Goal: Information Seeking & Learning: Learn about a topic

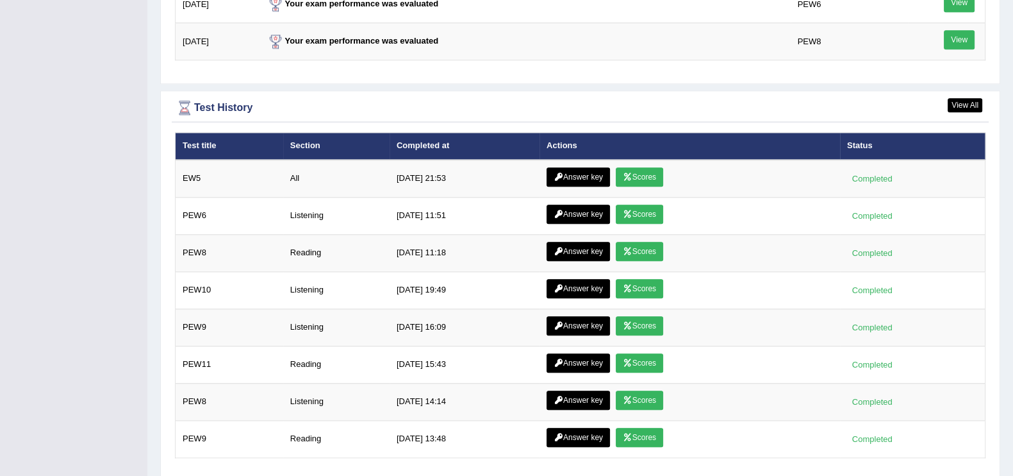
scroll to position [1735, 0]
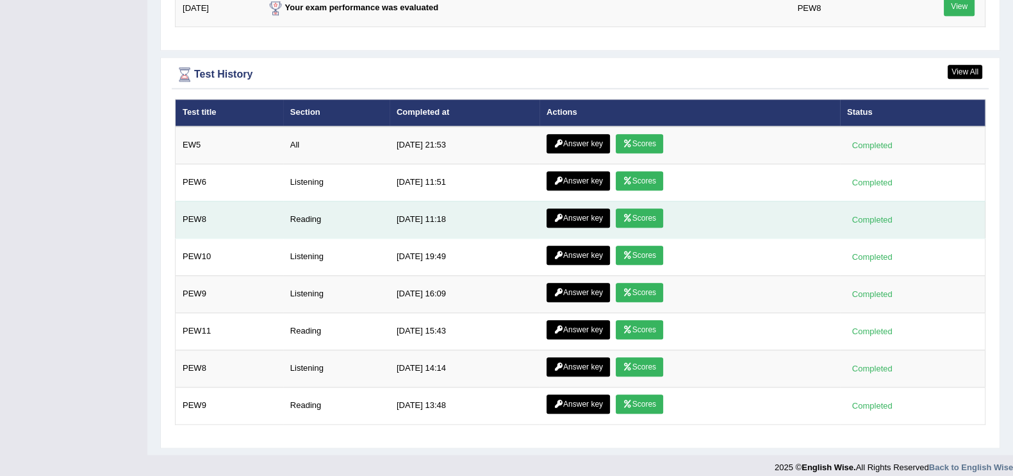
click at [582, 208] on link "Answer key" at bounding box center [578, 217] width 63 height 19
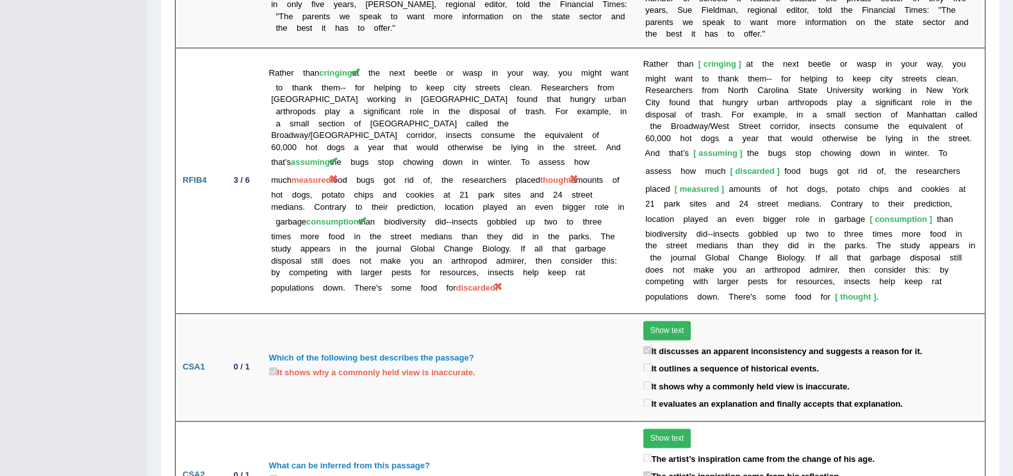
scroll to position [2298, 0]
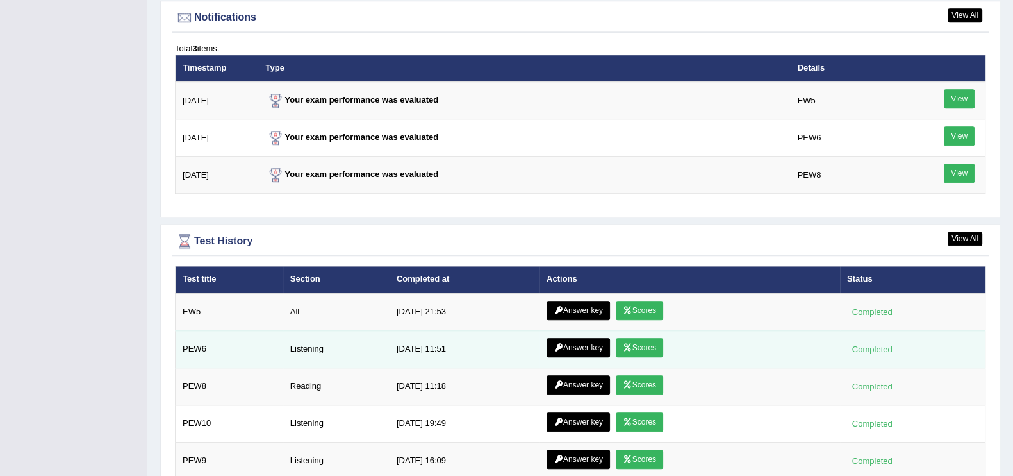
click at [585, 341] on link "Answer key" at bounding box center [578, 347] width 63 height 19
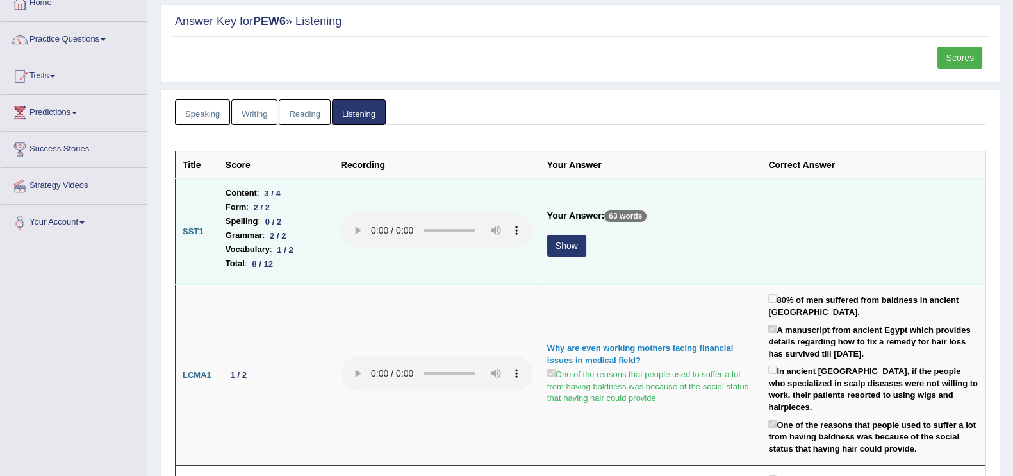
click at [563, 235] on button "Show" at bounding box center [566, 246] width 39 height 22
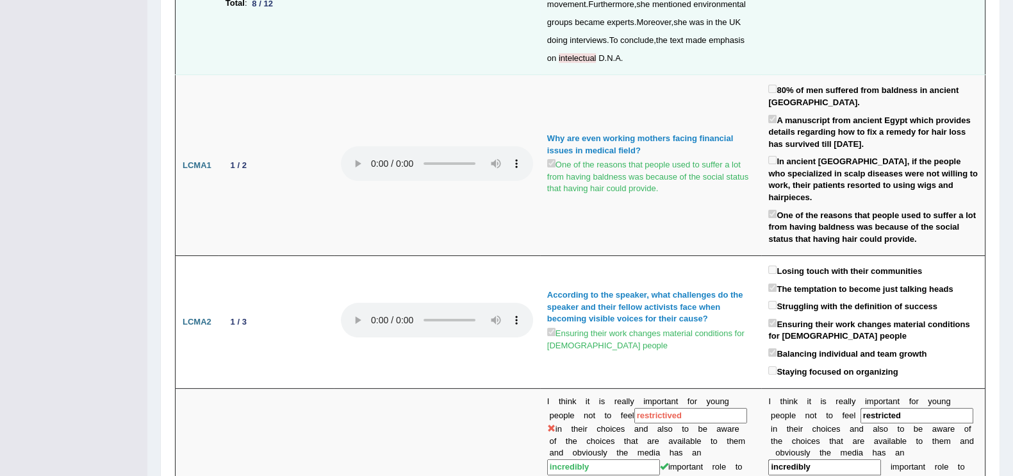
scroll to position [391, 0]
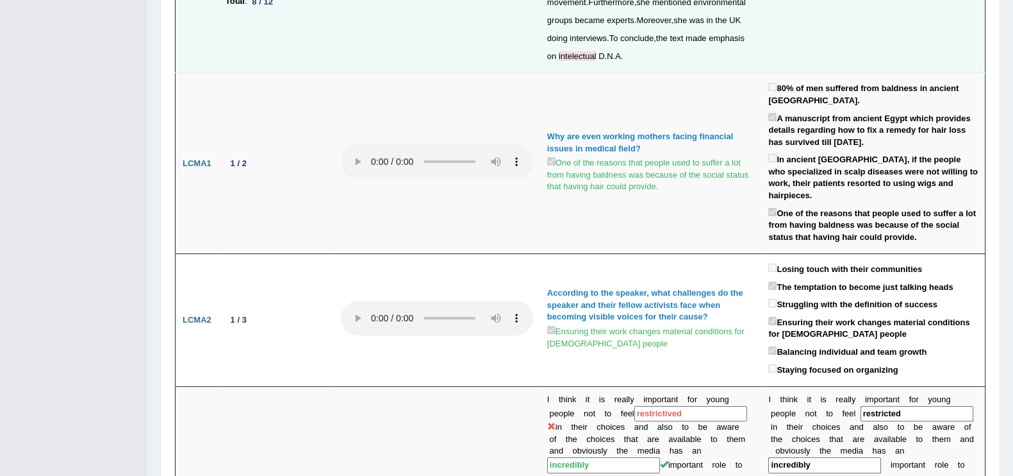
click at [586, 287] on div "According to the speaker, what challenges do the speaker and their fellow activ…" at bounding box center [651, 305] width 208 height 36
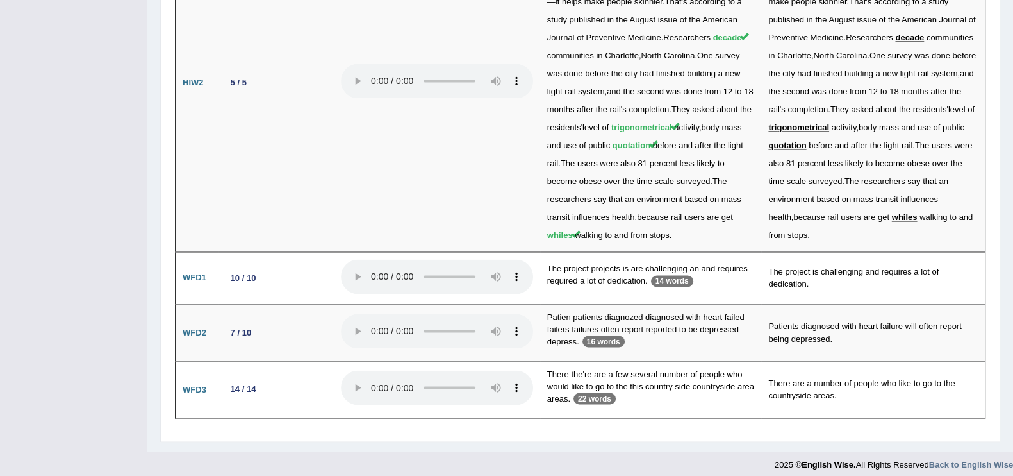
scroll to position [2698, 0]
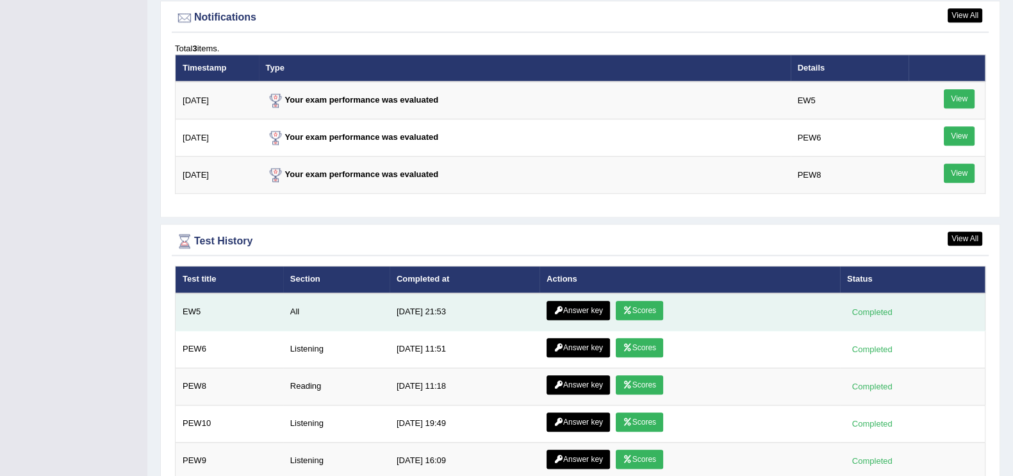
click at [565, 301] on link "Answer key" at bounding box center [578, 310] width 63 height 19
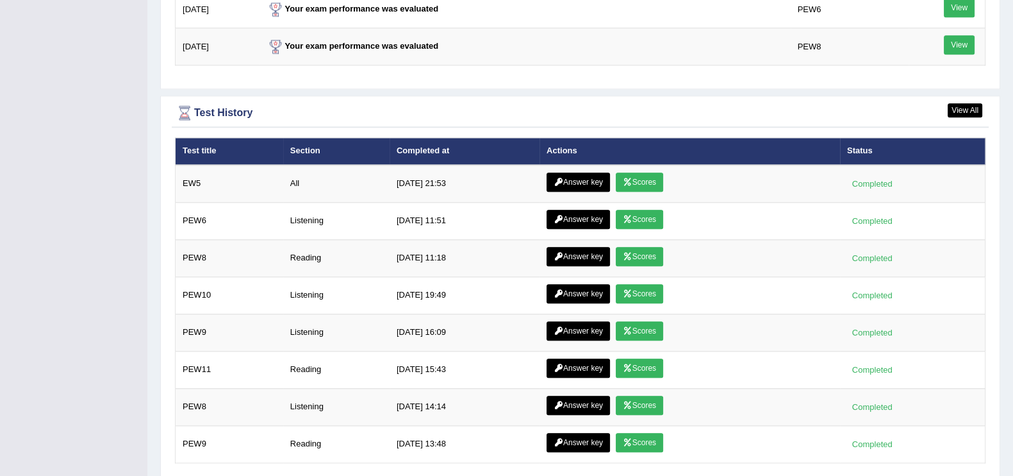
click at [569, 175] on link "Answer key" at bounding box center [578, 181] width 63 height 19
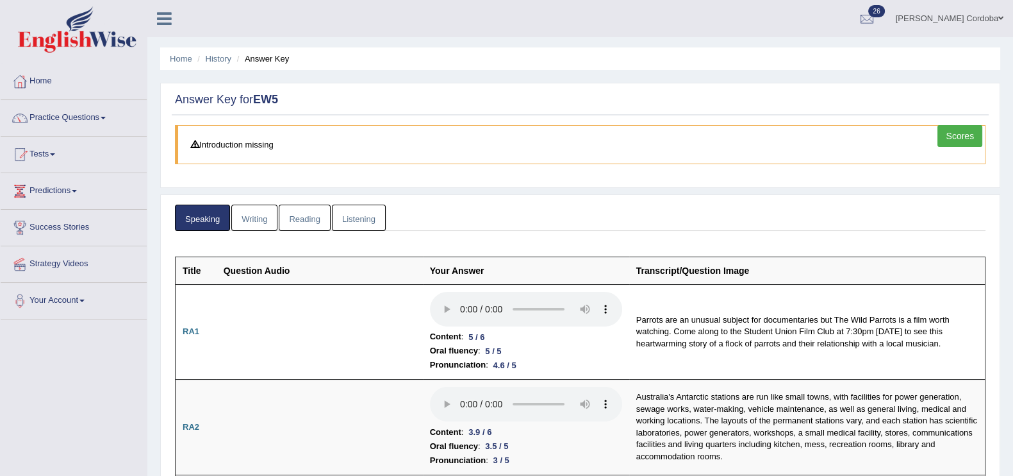
click at [253, 220] on link "Writing" at bounding box center [254, 217] width 46 height 26
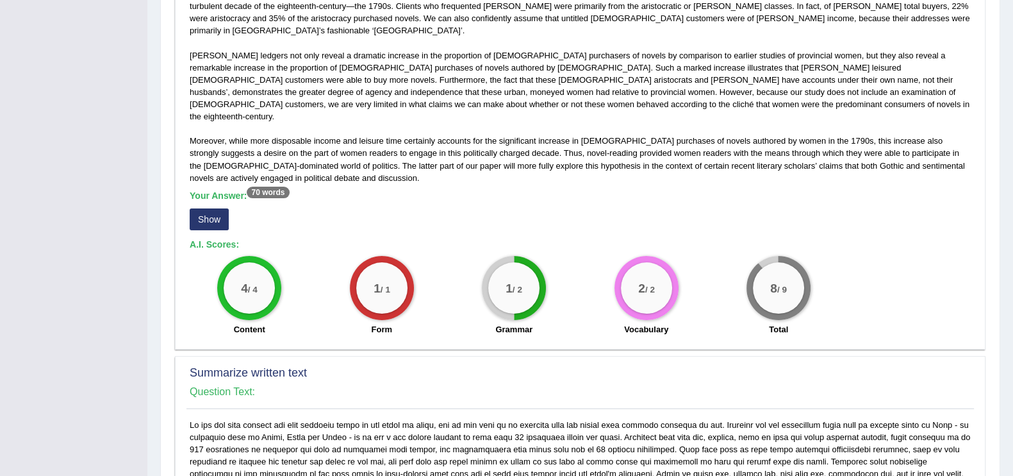
scroll to position [328, 0]
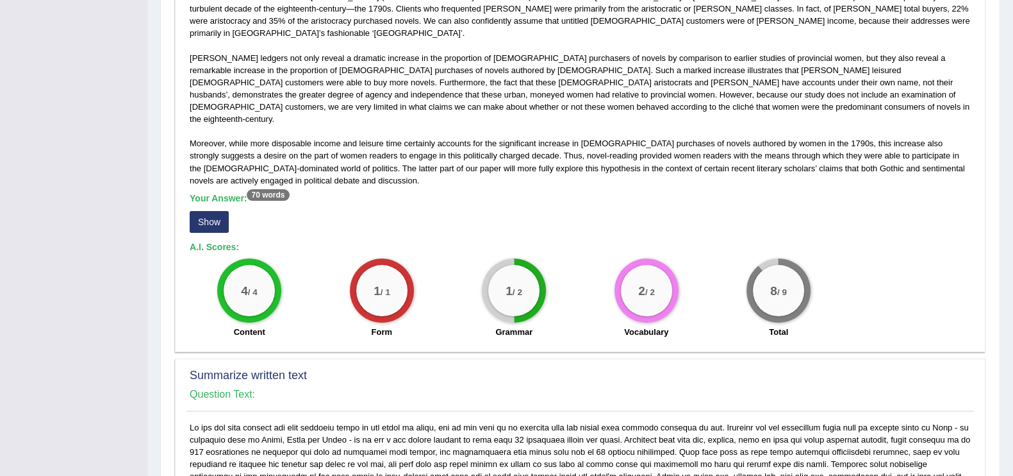
click at [217, 211] on button "Show" at bounding box center [209, 222] width 39 height 22
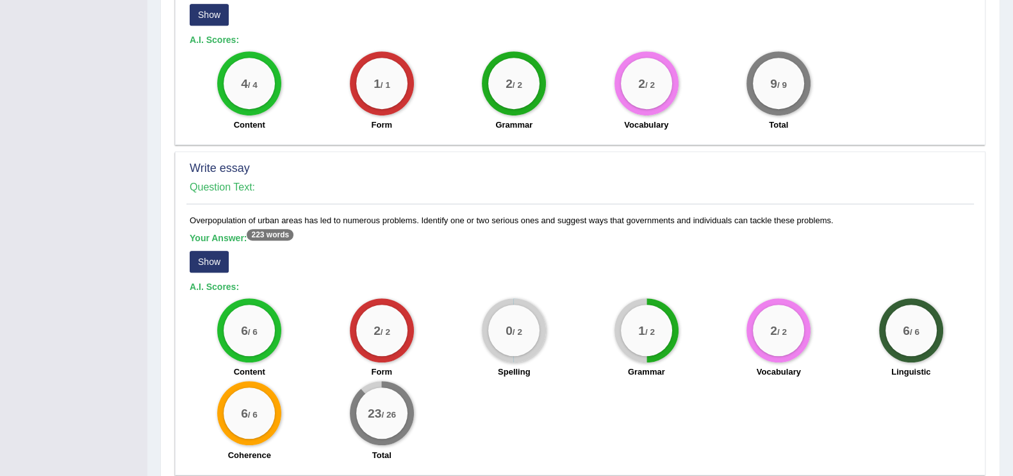
scroll to position [888, 0]
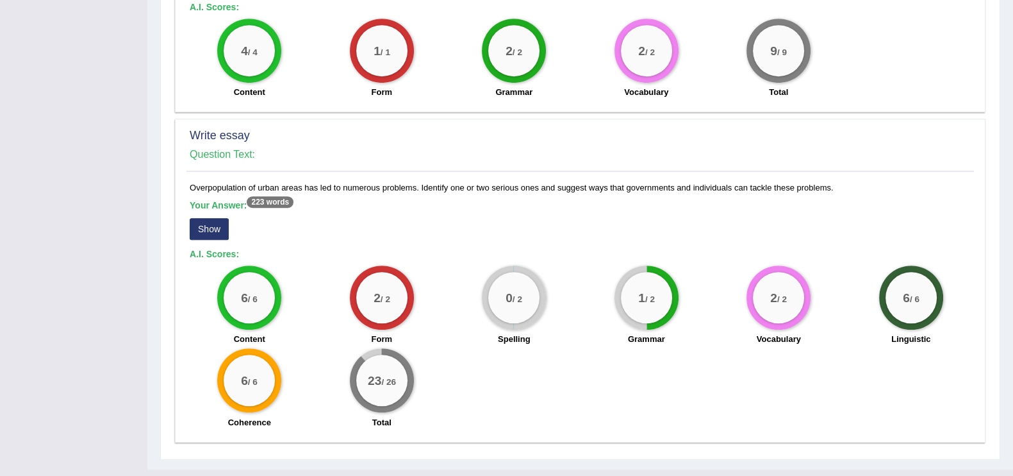
click at [205, 218] on button "Show" at bounding box center [209, 229] width 39 height 22
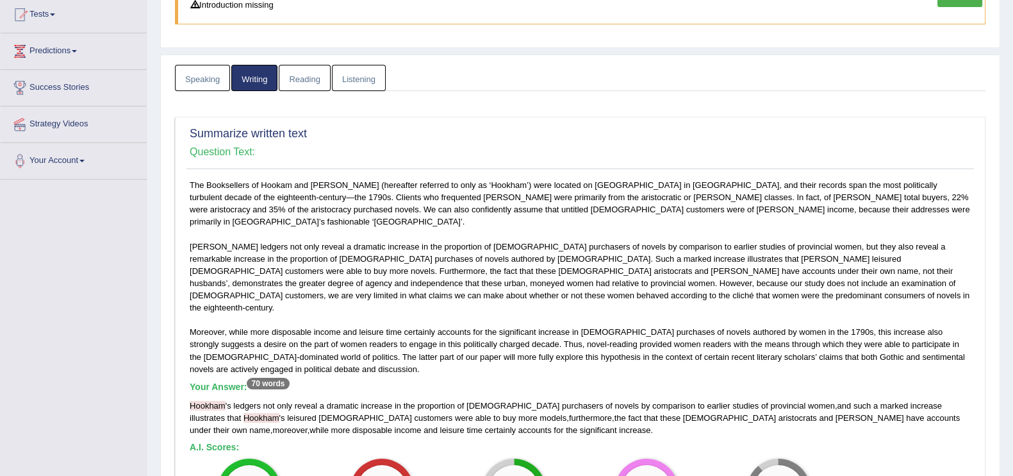
scroll to position [0, 0]
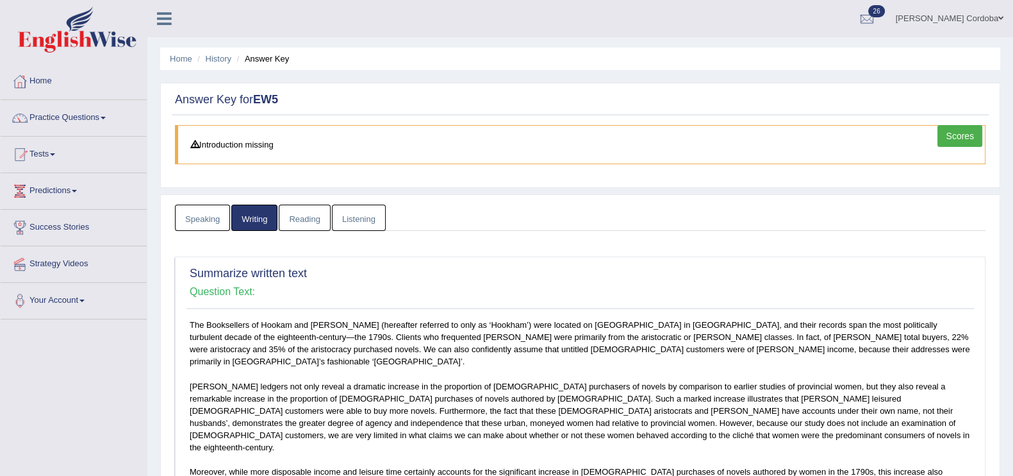
click at [298, 217] on link "Reading" at bounding box center [304, 217] width 51 height 26
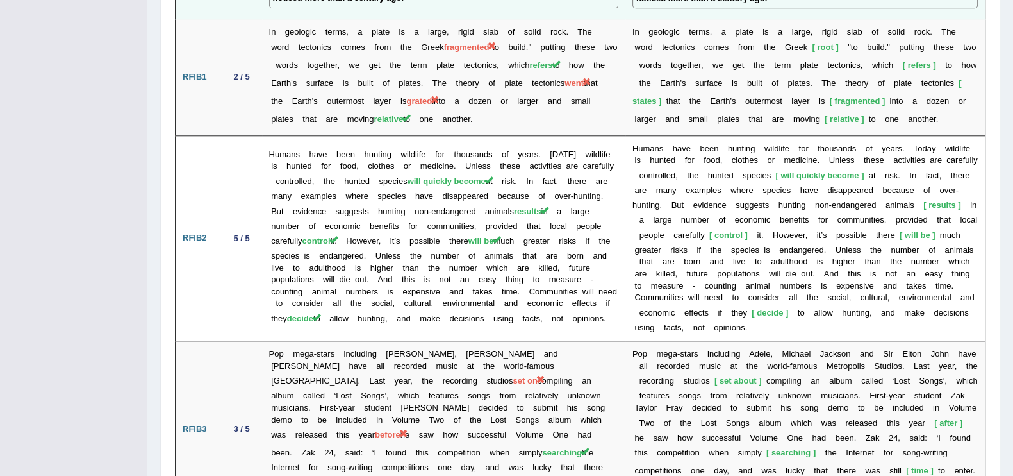
scroll to position [1650, 0]
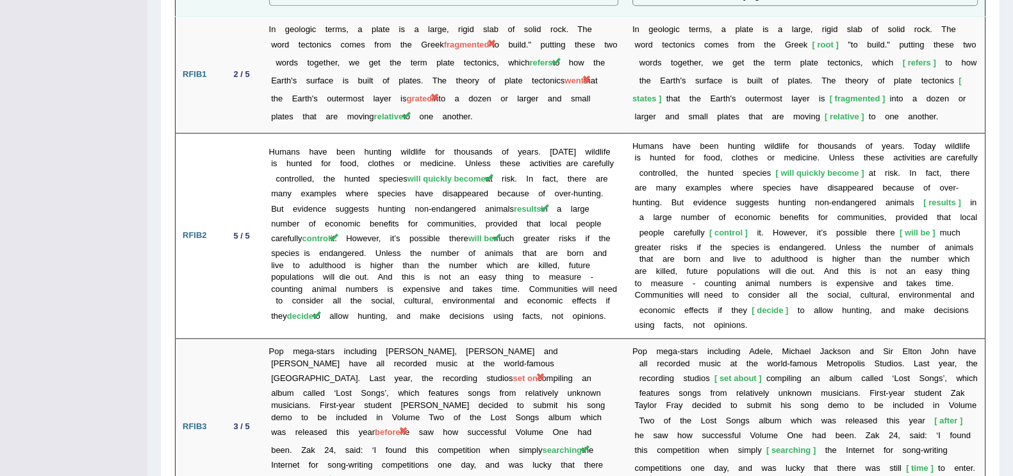
click at [438, 270] on td "Humans have been hunting wildlife for thousands of years. [DATE] wildlife is hu…" at bounding box center [443, 236] width 363 height 206
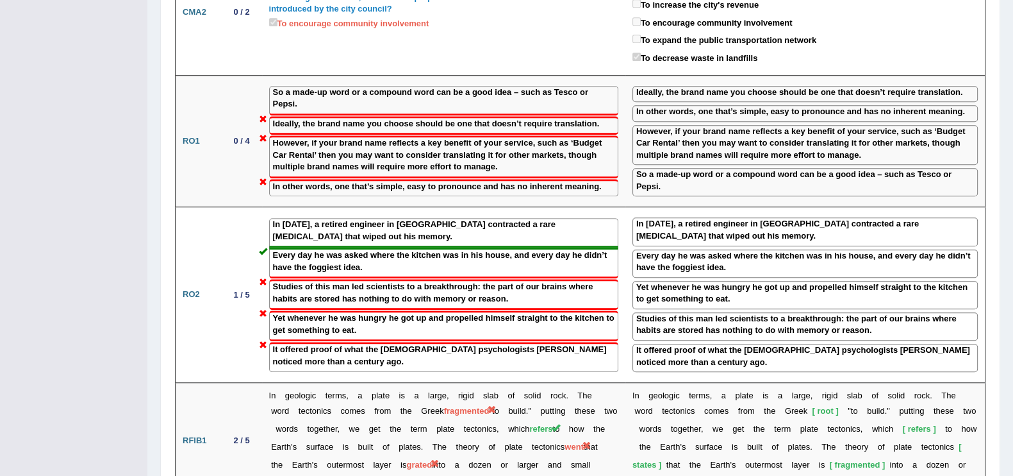
scroll to position [0, 0]
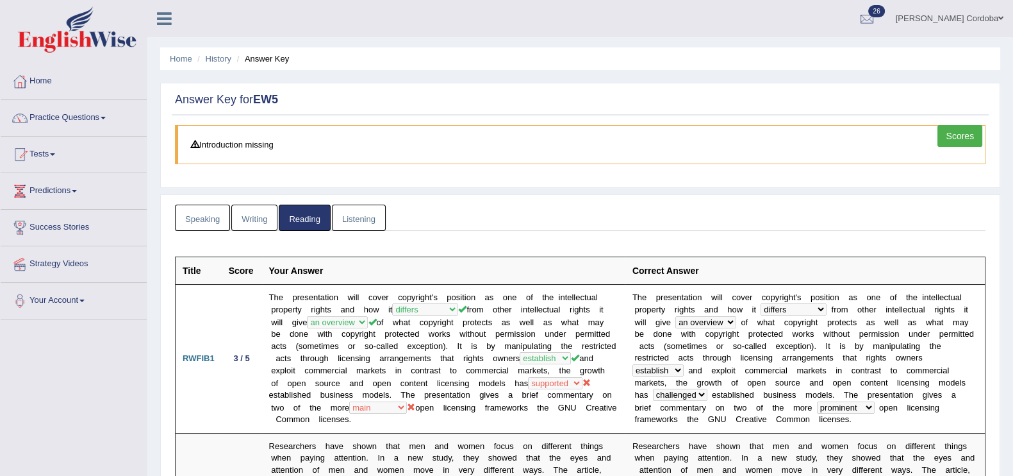
click at [367, 219] on link "Listening" at bounding box center [359, 217] width 54 height 26
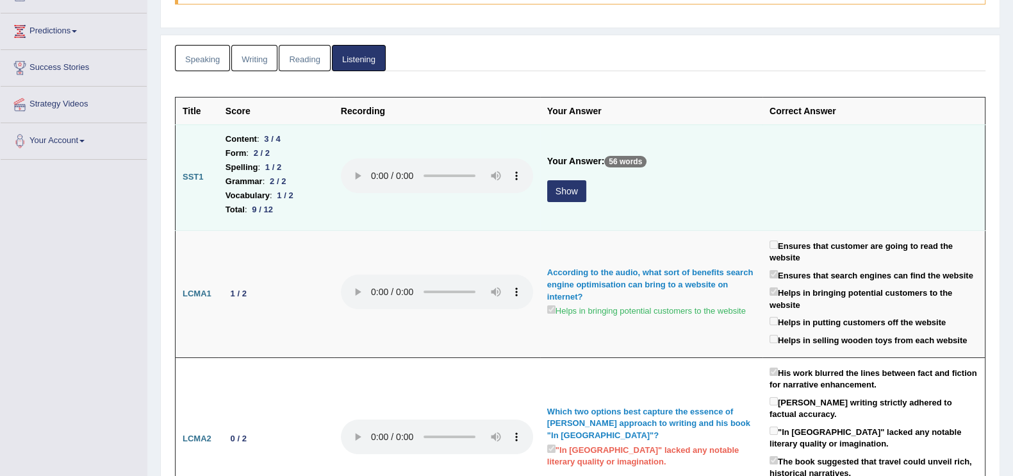
scroll to position [237, 0]
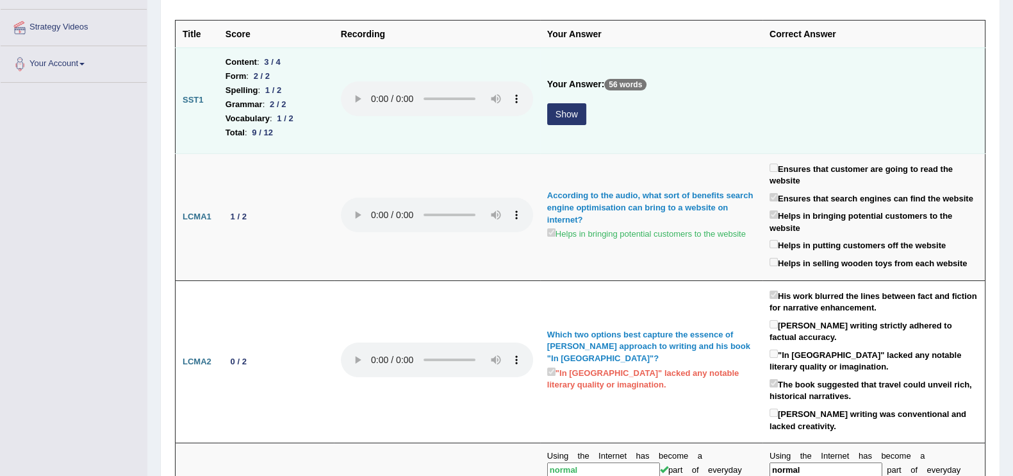
click at [570, 119] on button "Show" at bounding box center [566, 114] width 39 height 22
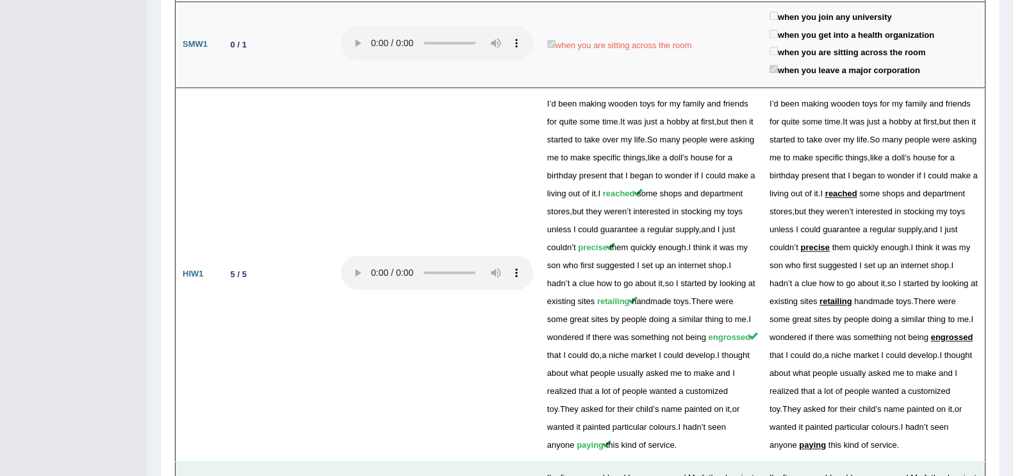
scroll to position [0, 0]
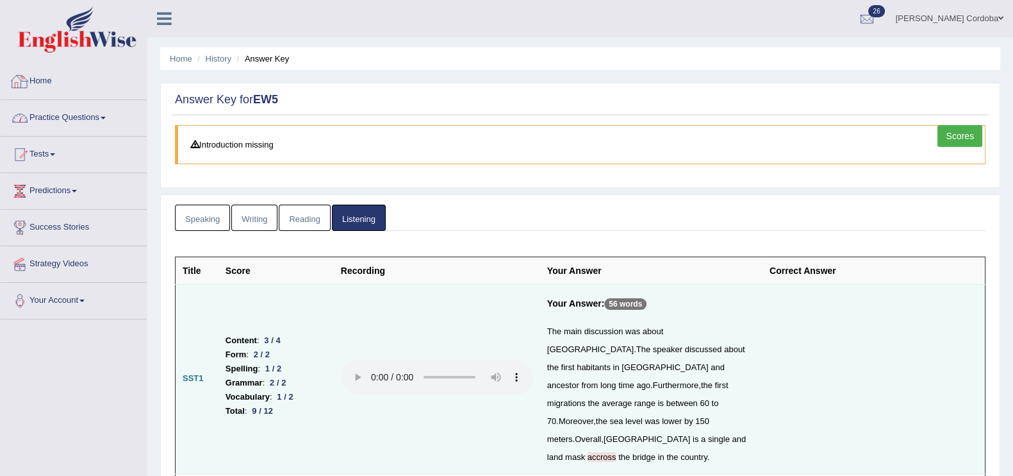
click at [42, 91] on link "Home" at bounding box center [74, 79] width 146 height 32
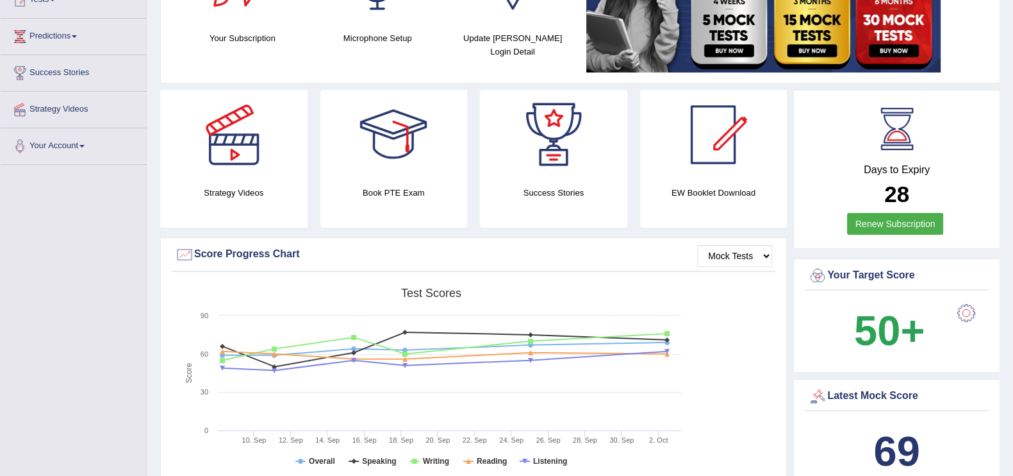
scroll to position [172, 0]
